Goal: Task Accomplishment & Management: Use online tool/utility

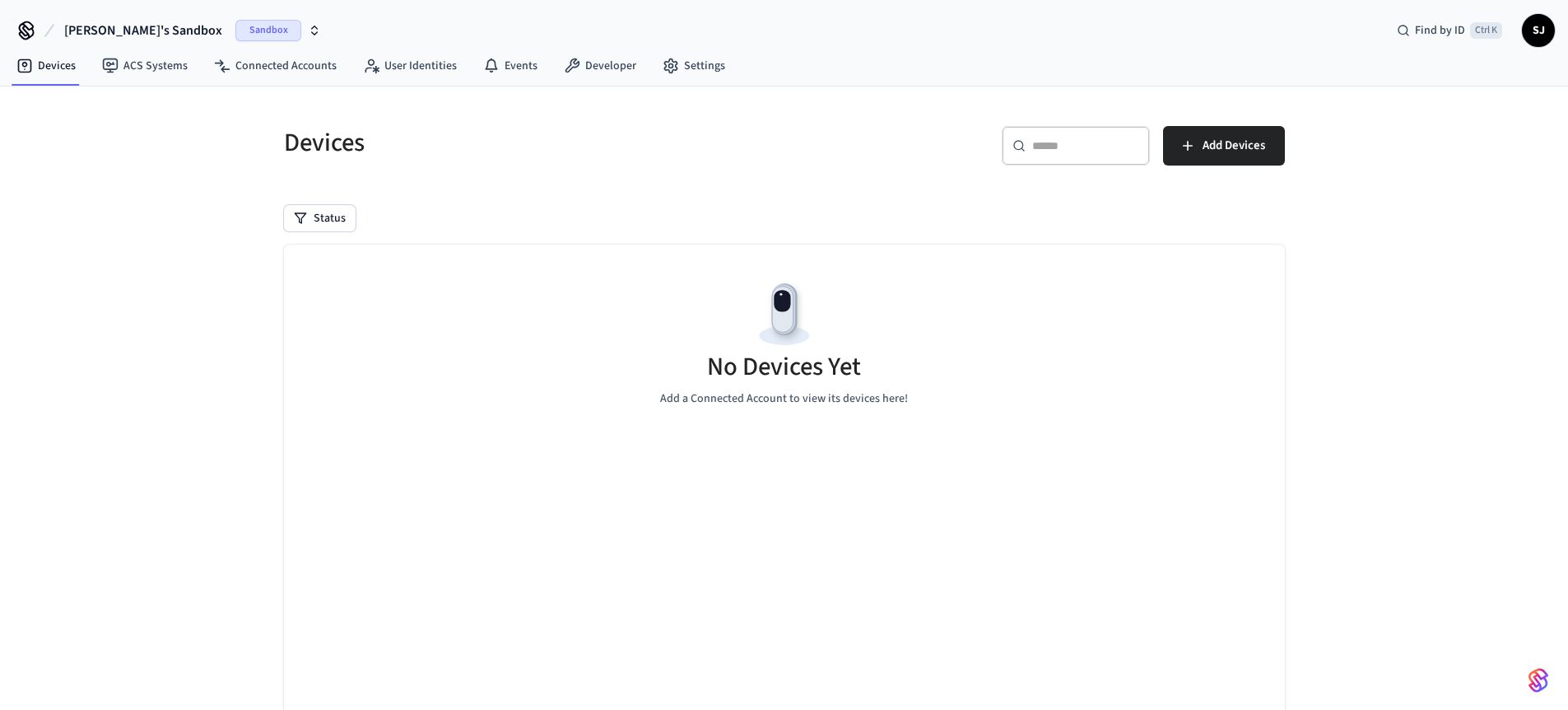
click at [161, 43] on button "[PERSON_NAME]'s Sandbox Sandbox" at bounding box center [192, 31] width 267 height 35
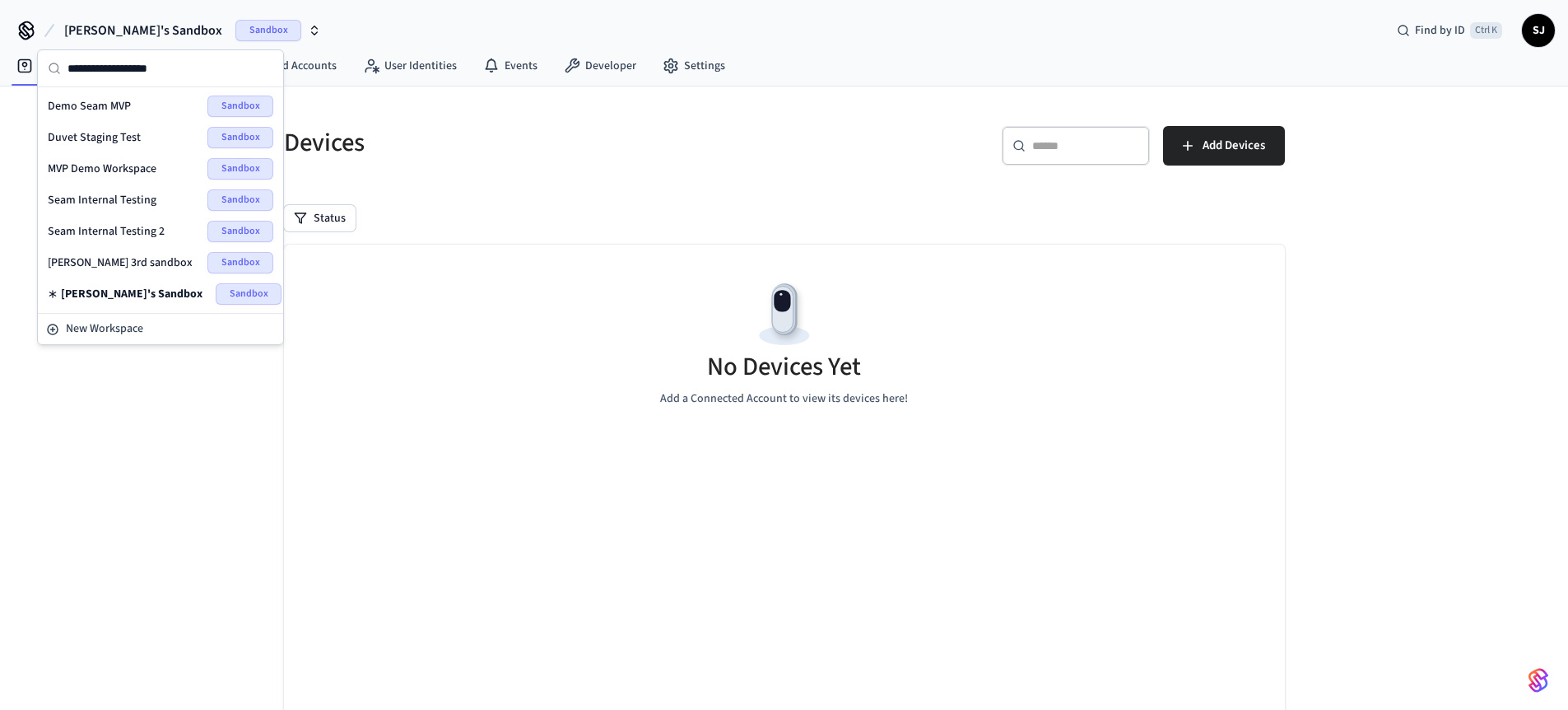
click at [107, 147] on div "Duvet Staging Test Sandbox" at bounding box center [160, 138] width 226 height 21
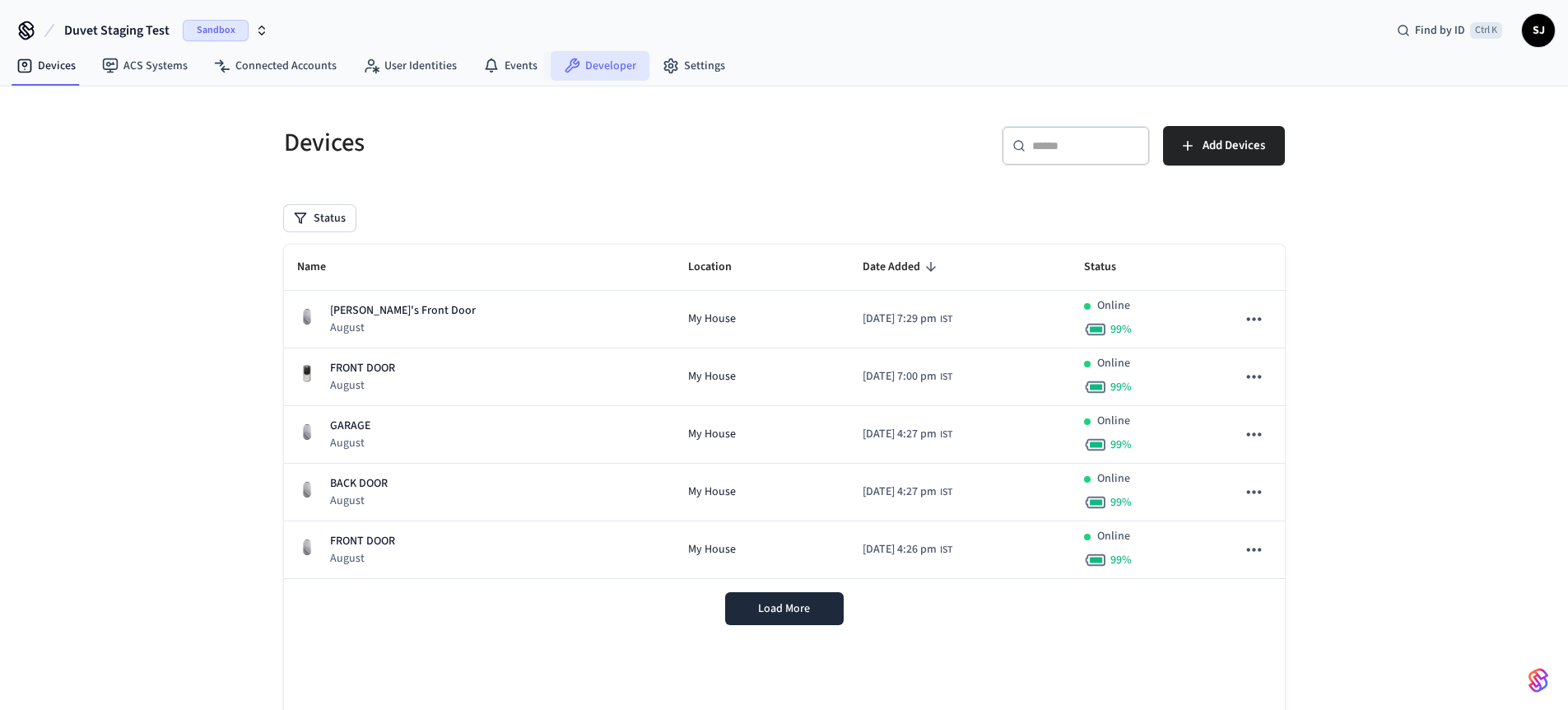
click at [581, 70] on link "Developer" at bounding box center [600, 66] width 99 height 30
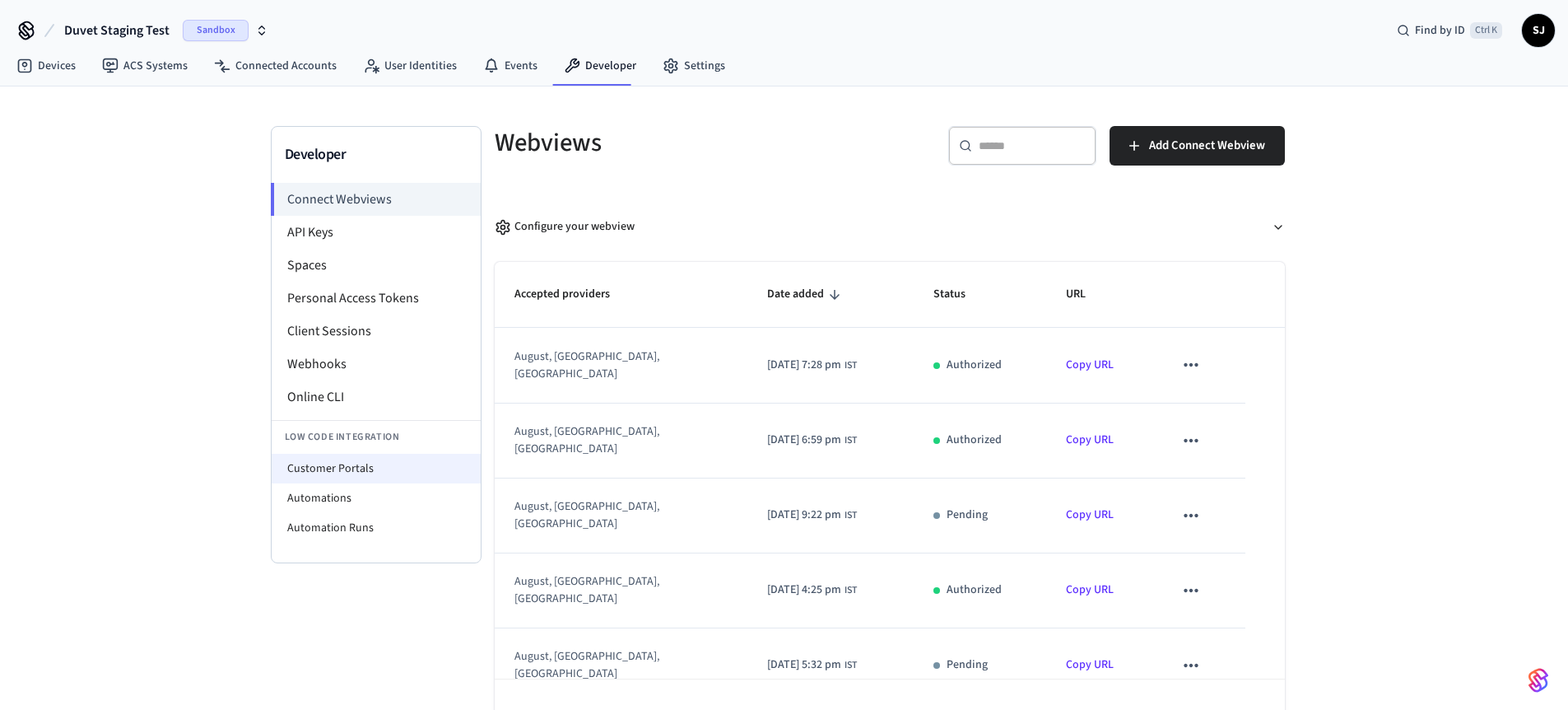
click at [288, 466] on li "Customer Portals" at bounding box center [376, 468] width 209 height 30
select select "**********"
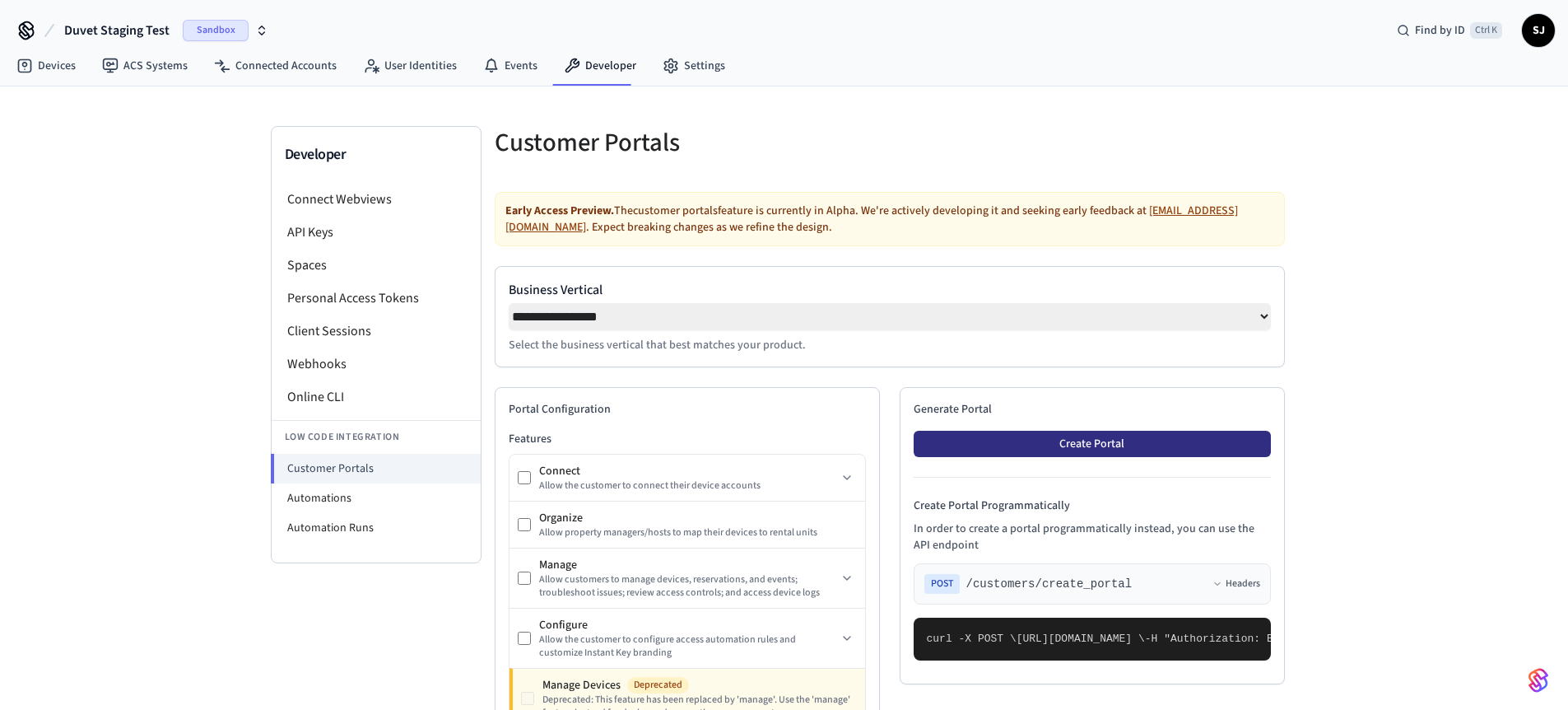
click at [998, 451] on button "Create Portal" at bounding box center [1092, 443] width 357 height 26
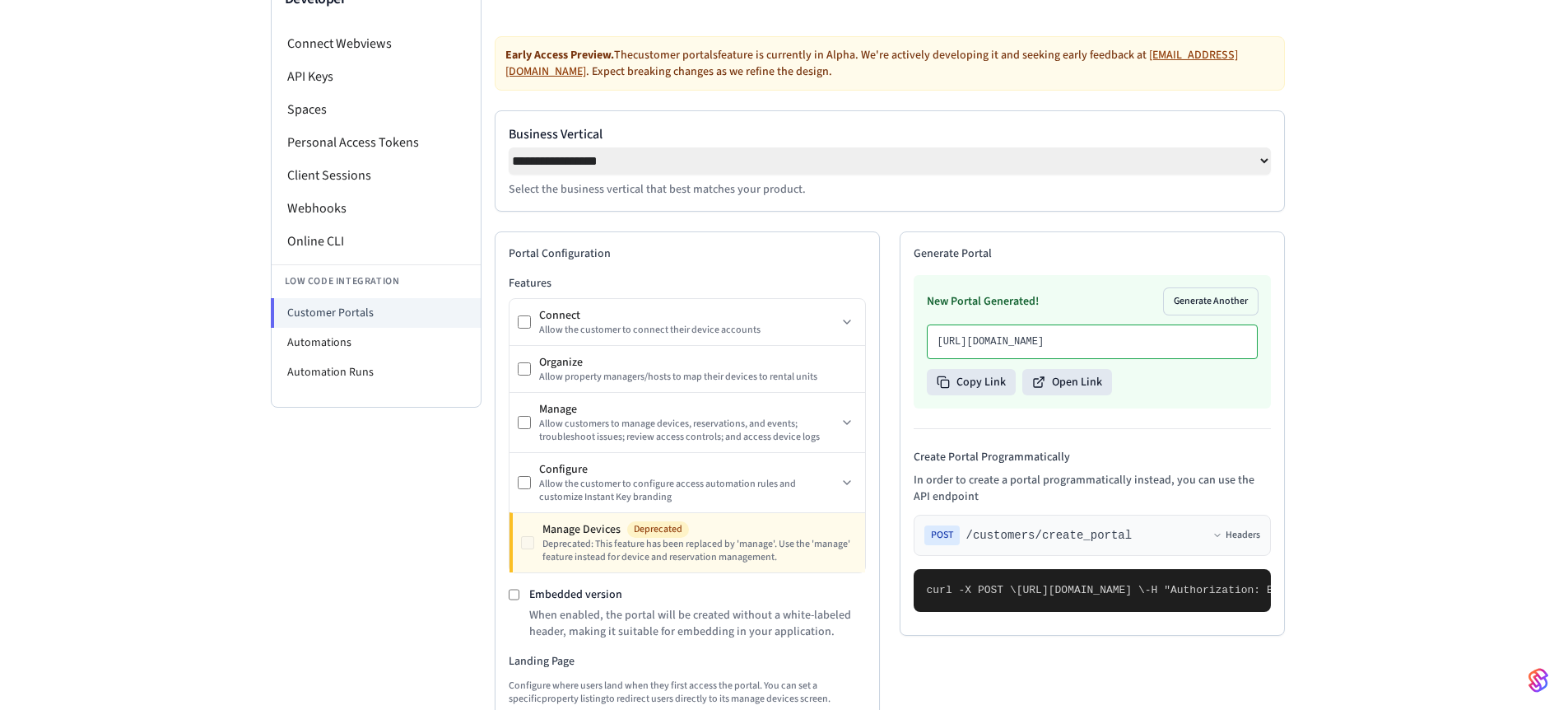
scroll to position [157, 0]
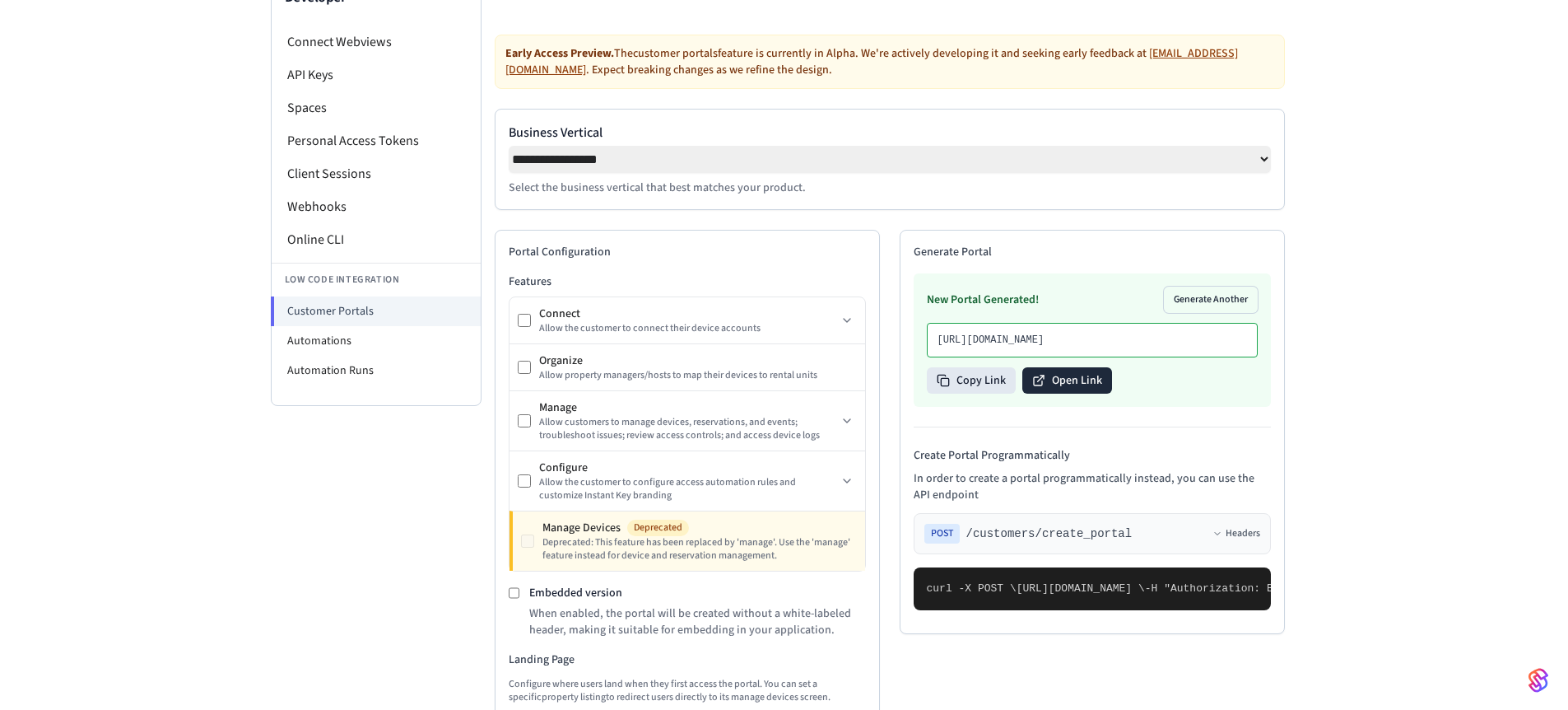
click at [1042, 394] on button "Open Link" at bounding box center [1067, 380] width 90 height 26
click at [1082, 394] on button "Open Link" at bounding box center [1067, 380] width 90 height 26
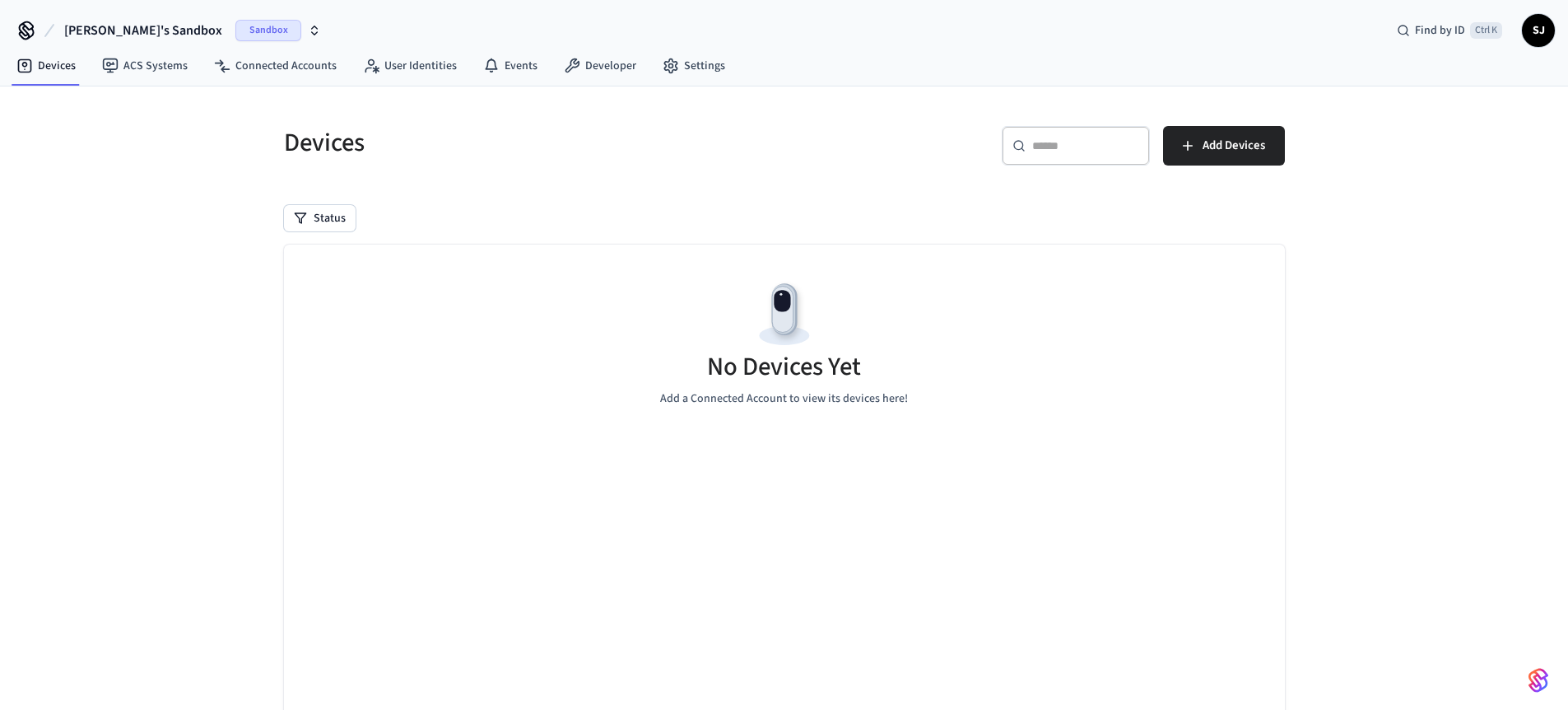
click at [123, 16] on button "[PERSON_NAME]'s Sandbox Sandbox" at bounding box center [192, 31] width 267 height 35
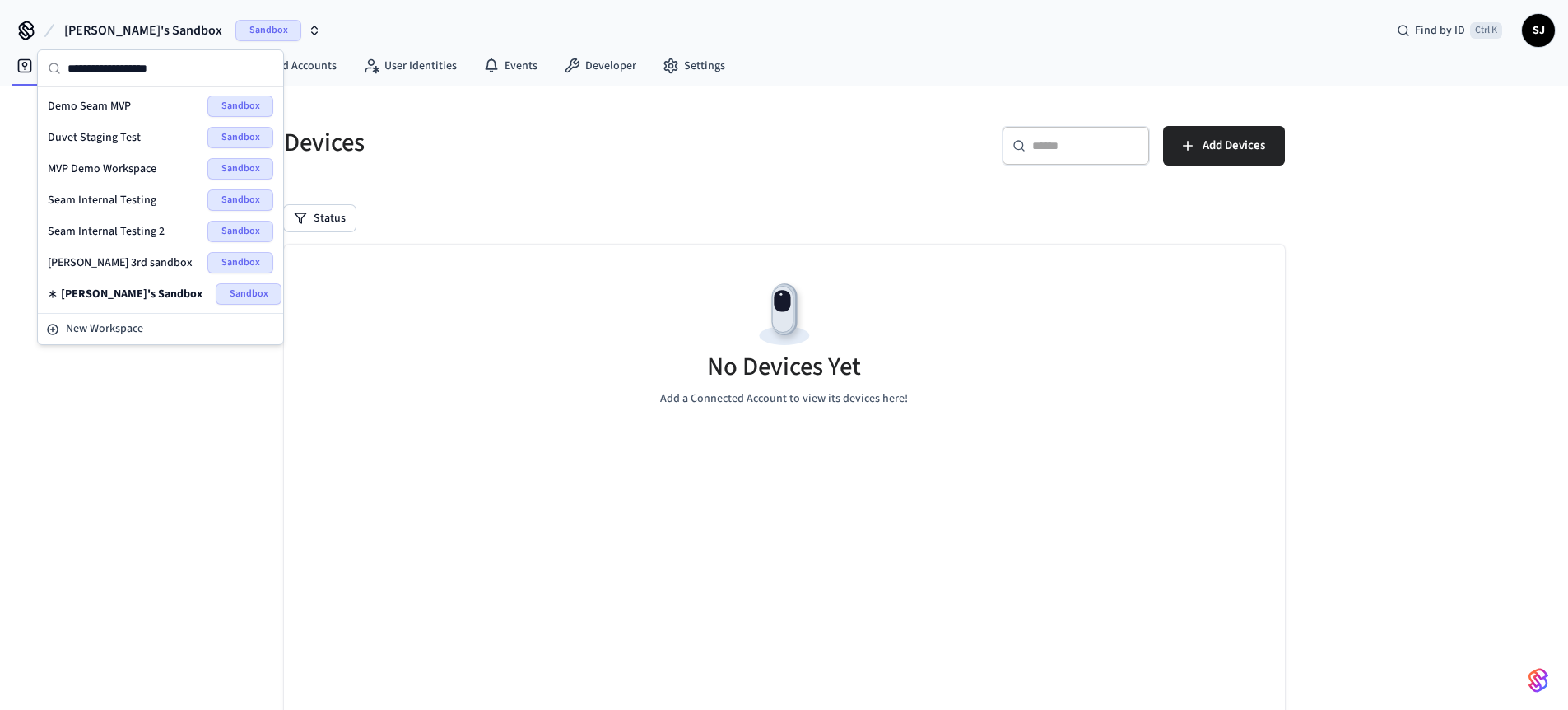
click at [93, 237] on span "Seam Internal Testing 2" at bounding box center [106, 231] width 117 height 16
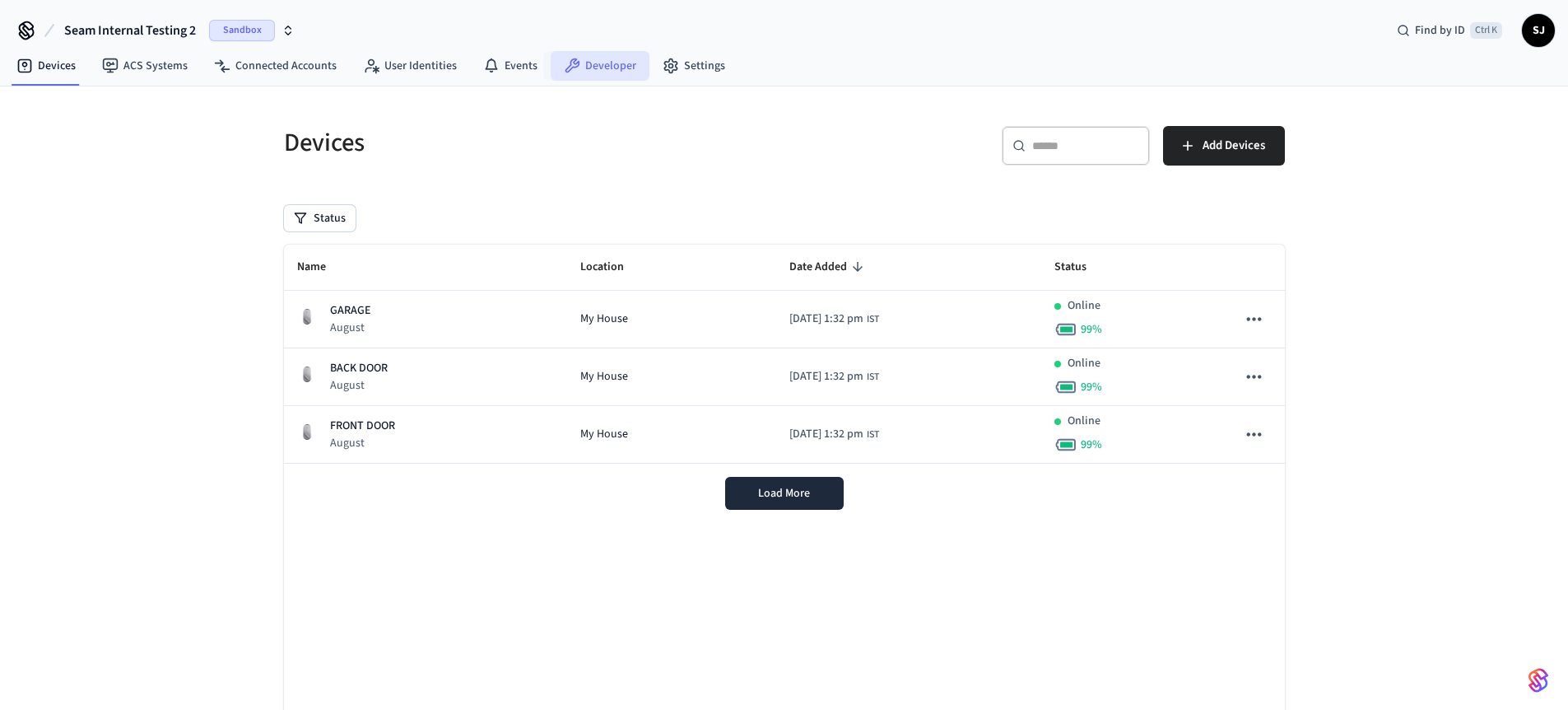
click at [628, 63] on link "Developer" at bounding box center [600, 66] width 99 height 30
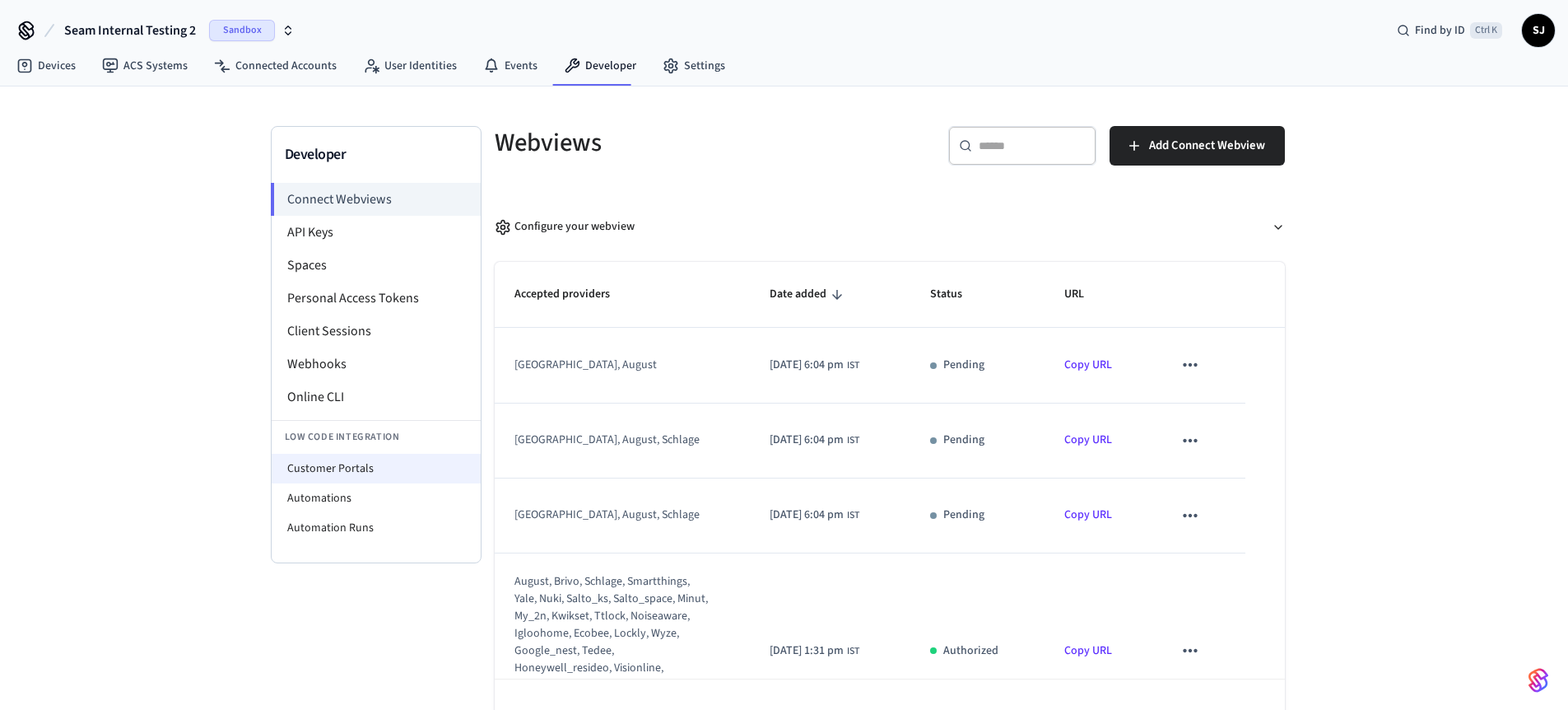
click at [319, 458] on li "Customer Portals" at bounding box center [376, 468] width 209 height 30
select select "**********"
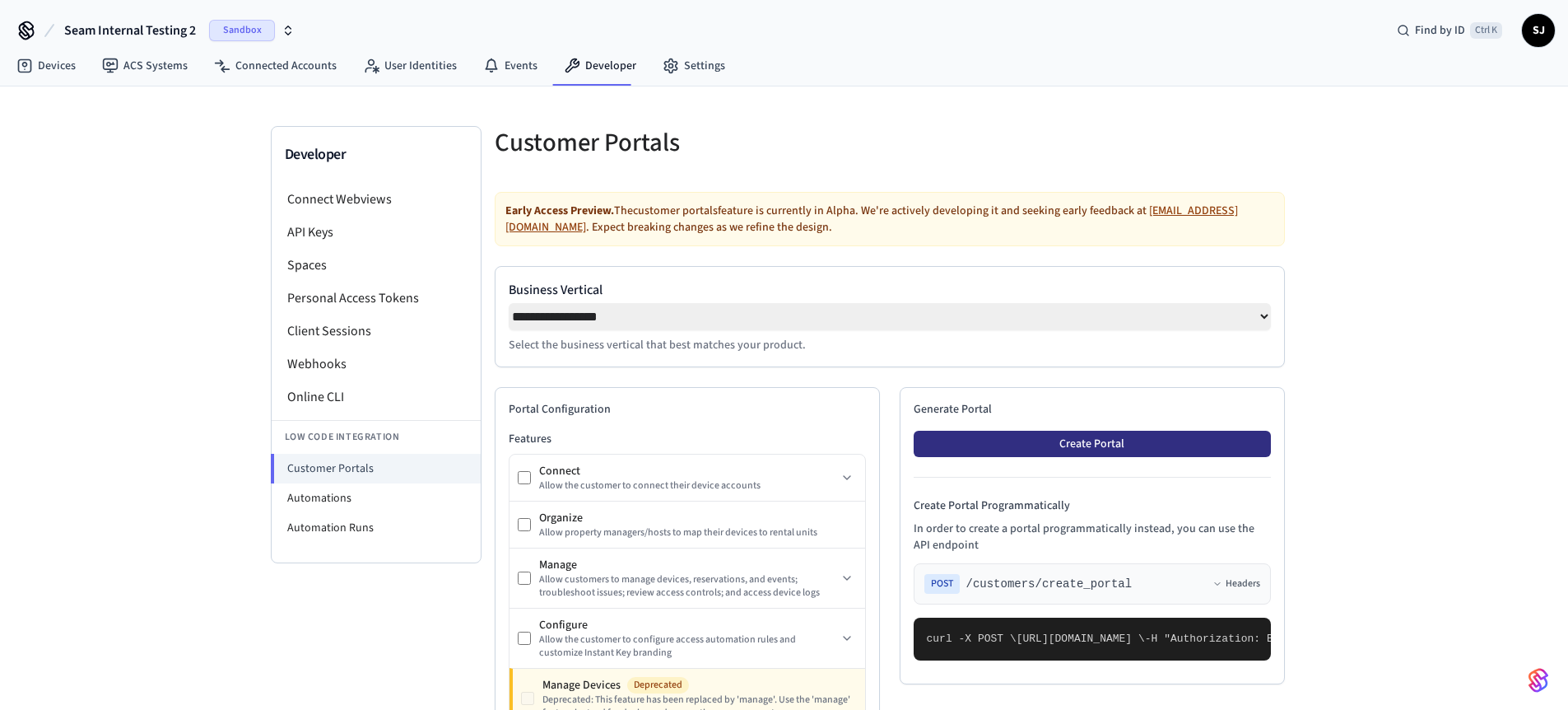
click at [1055, 457] on button "Create Portal" at bounding box center [1092, 443] width 357 height 26
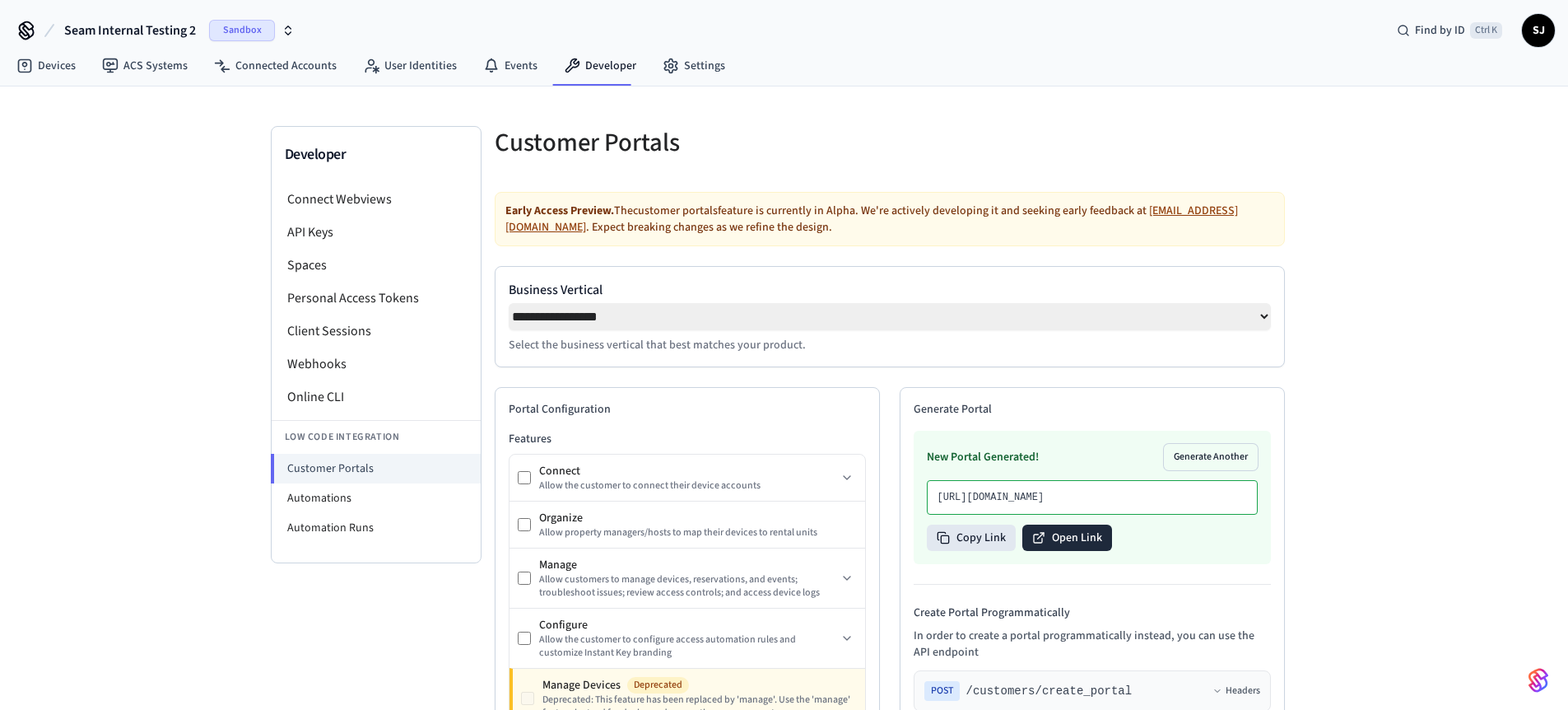
click at [1066, 551] on button "Open Link" at bounding box center [1067, 537] width 90 height 26
click at [1045, 551] on button "Open Link" at bounding box center [1067, 537] width 90 height 26
